Goal: Task Accomplishment & Management: Use online tool/utility

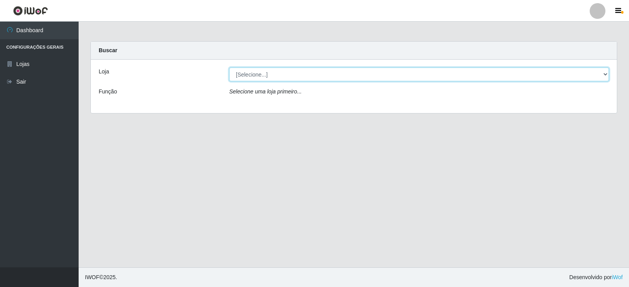
drag, startPoint x: 598, startPoint y: 72, endPoint x: 583, endPoint y: 80, distance: 17.6
click at [598, 72] on select "[Selecione...] Queiroz Atacadão - Catolé do Rocha" at bounding box center [419, 75] width 380 height 14
select select "500"
click at [229, 68] on select "[Selecione...] Queiroz Atacadão - Catolé do Rocha" at bounding box center [419, 75] width 380 height 14
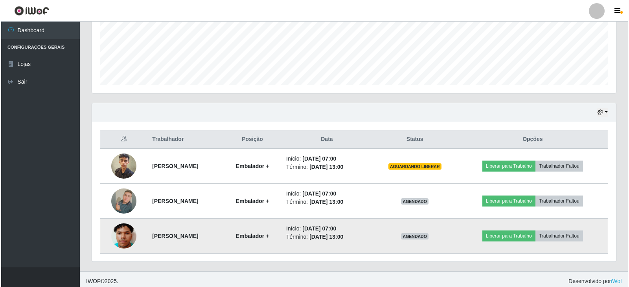
scroll to position [196, 0]
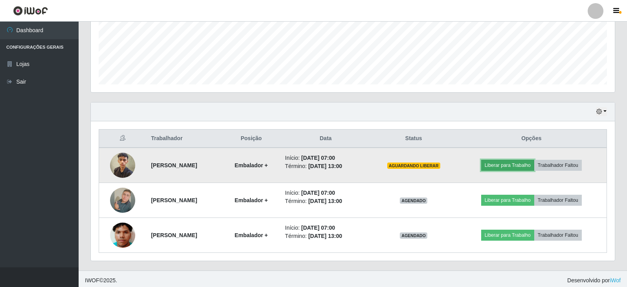
click at [510, 167] on button "Liberar para Trabalho" at bounding box center [507, 165] width 53 height 11
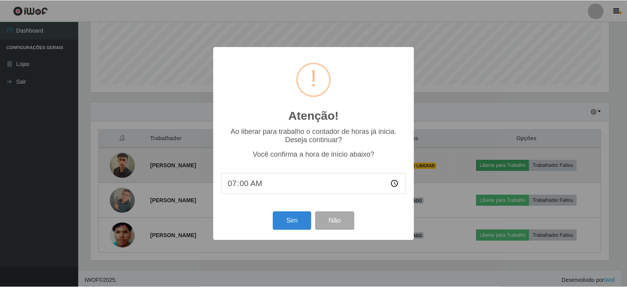
scroll to position [163, 520]
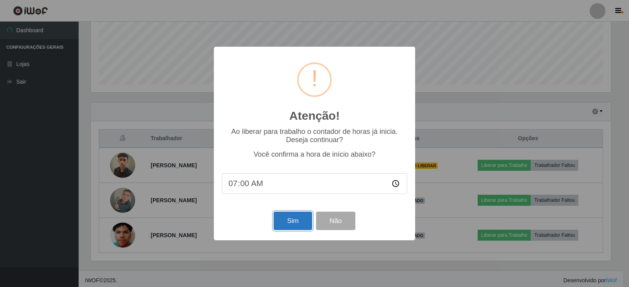
click at [301, 219] on button "Sim" at bounding box center [292, 221] width 38 height 18
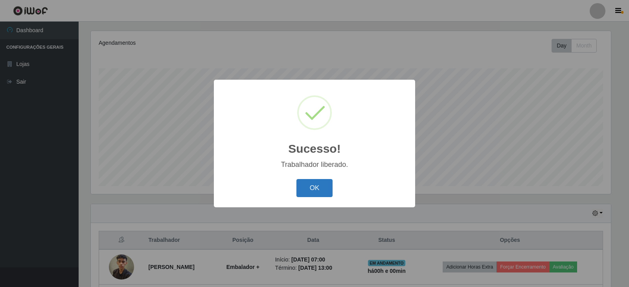
click at [318, 184] on button "OK" at bounding box center [314, 188] width 37 height 18
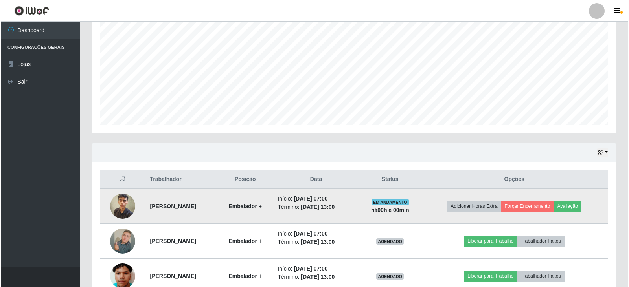
scroll to position [173, 0]
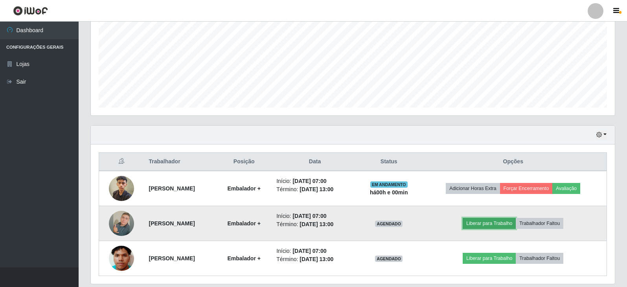
click at [503, 223] on button "Liberar para Trabalho" at bounding box center [489, 223] width 53 height 11
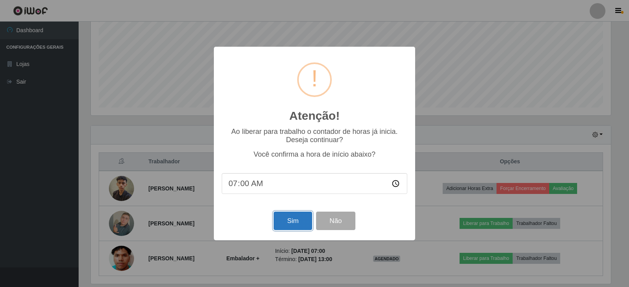
click at [284, 227] on button "Sim" at bounding box center [292, 221] width 38 height 18
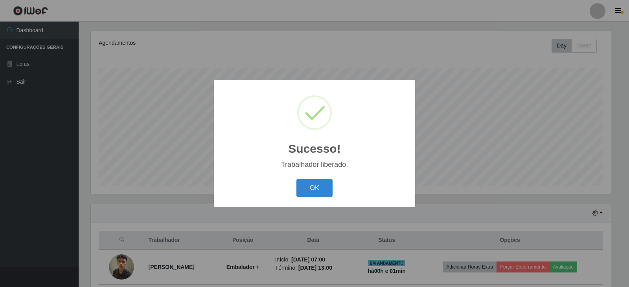
click at [334, 189] on div "OK Cancel" at bounding box center [314, 188] width 185 height 22
click at [314, 189] on button "OK" at bounding box center [314, 188] width 37 height 18
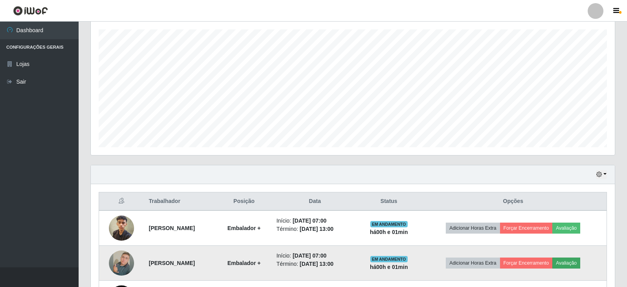
scroll to position [200, 0]
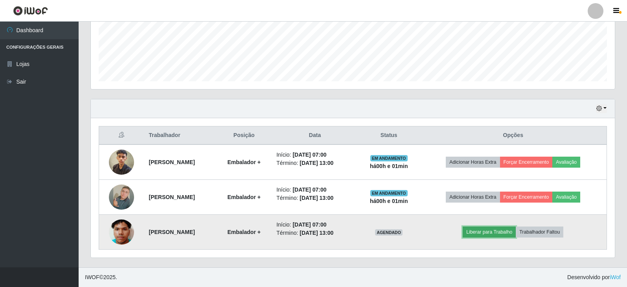
click at [497, 230] on button "Liberar para Trabalho" at bounding box center [489, 232] width 53 height 11
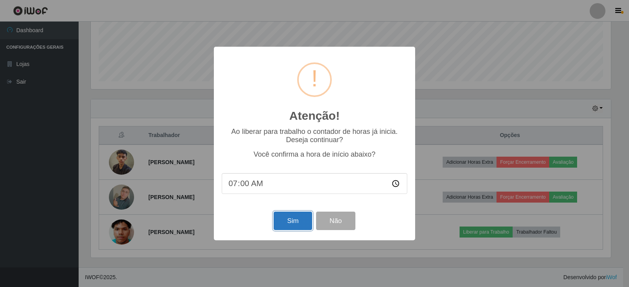
click at [300, 221] on button "Sim" at bounding box center [292, 221] width 38 height 18
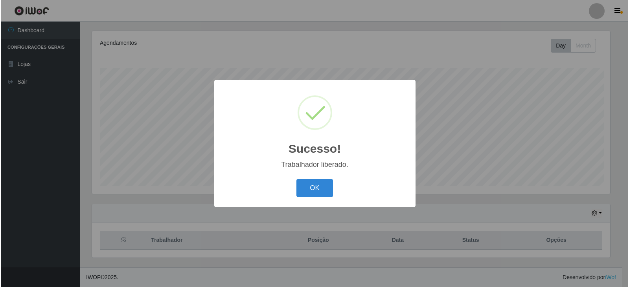
scroll to position [0, 0]
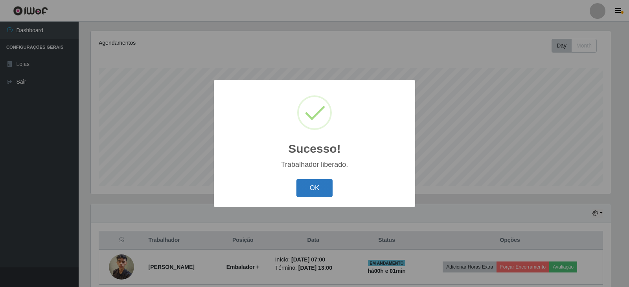
click at [319, 188] on button "OK" at bounding box center [314, 188] width 37 height 18
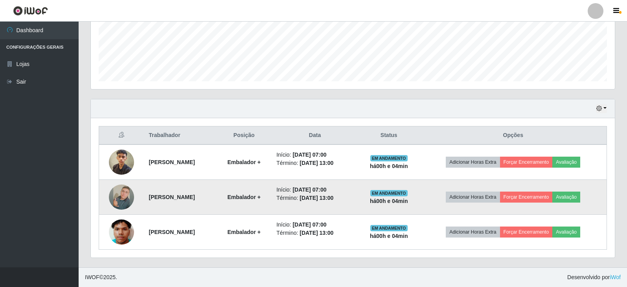
click at [459, 208] on td "Adicionar Horas Extra Forçar Encerramento Avaliação" at bounding box center [513, 197] width 187 height 35
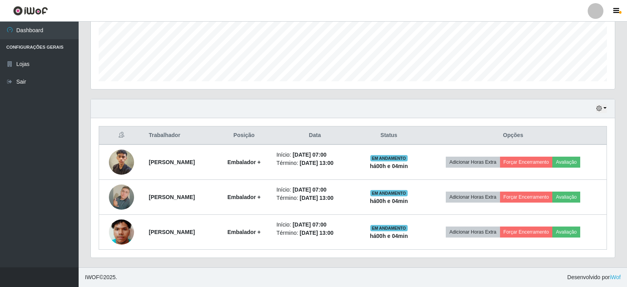
click at [85, 138] on div "Hoje 1 dia 3 dias 1 Semana Não encerrados Trabalhador Posição Data Status Opçõe…" at bounding box center [352, 183] width 536 height 169
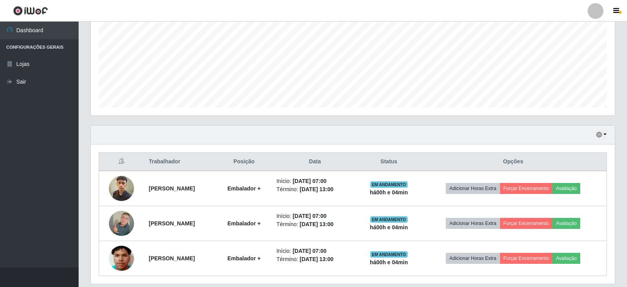
scroll to position [200, 0]
